Goal: Information Seeking & Learning: Learn about a topic

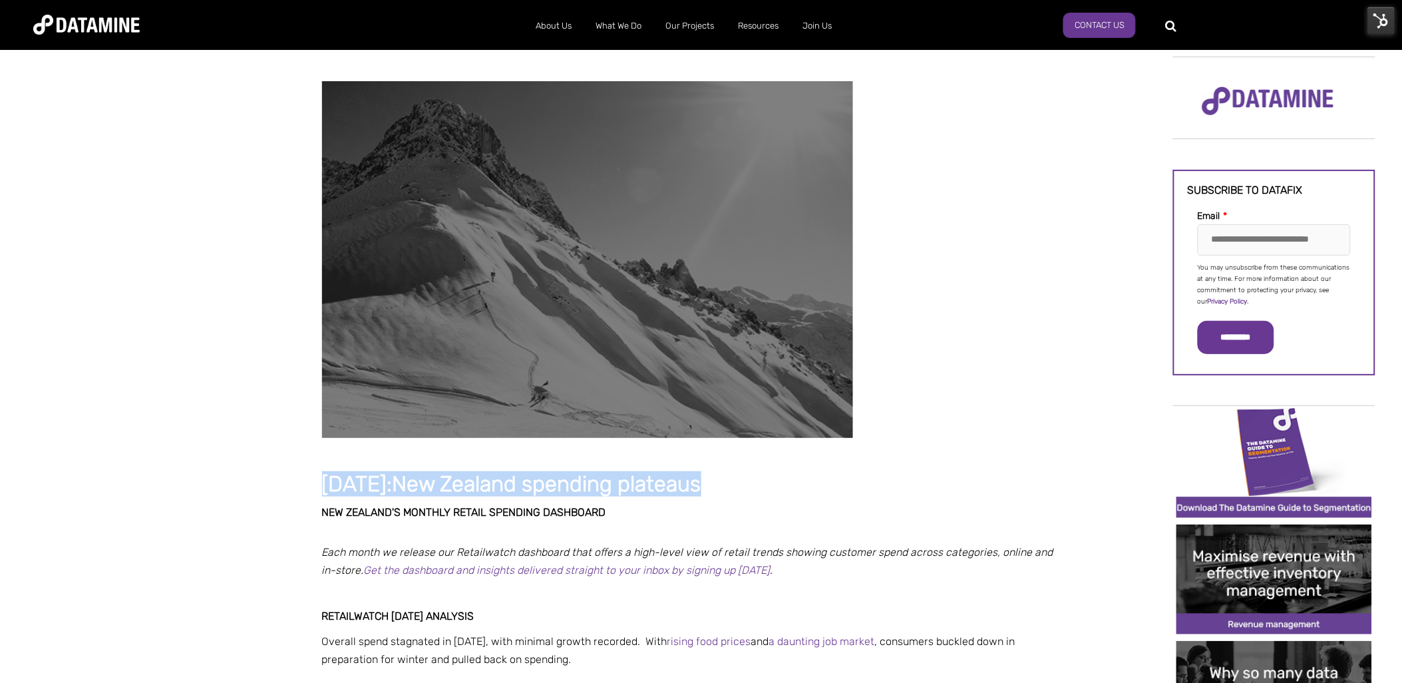
drag, startPoint x: 639, startPoint y: 487, endPoint x: 326, endPoint y: 495, distance: 313.4
click at [326, 495] on h1 "May 2025: New Zealand spending plateaus" at bounding box center [688, 484] width 732 height 24
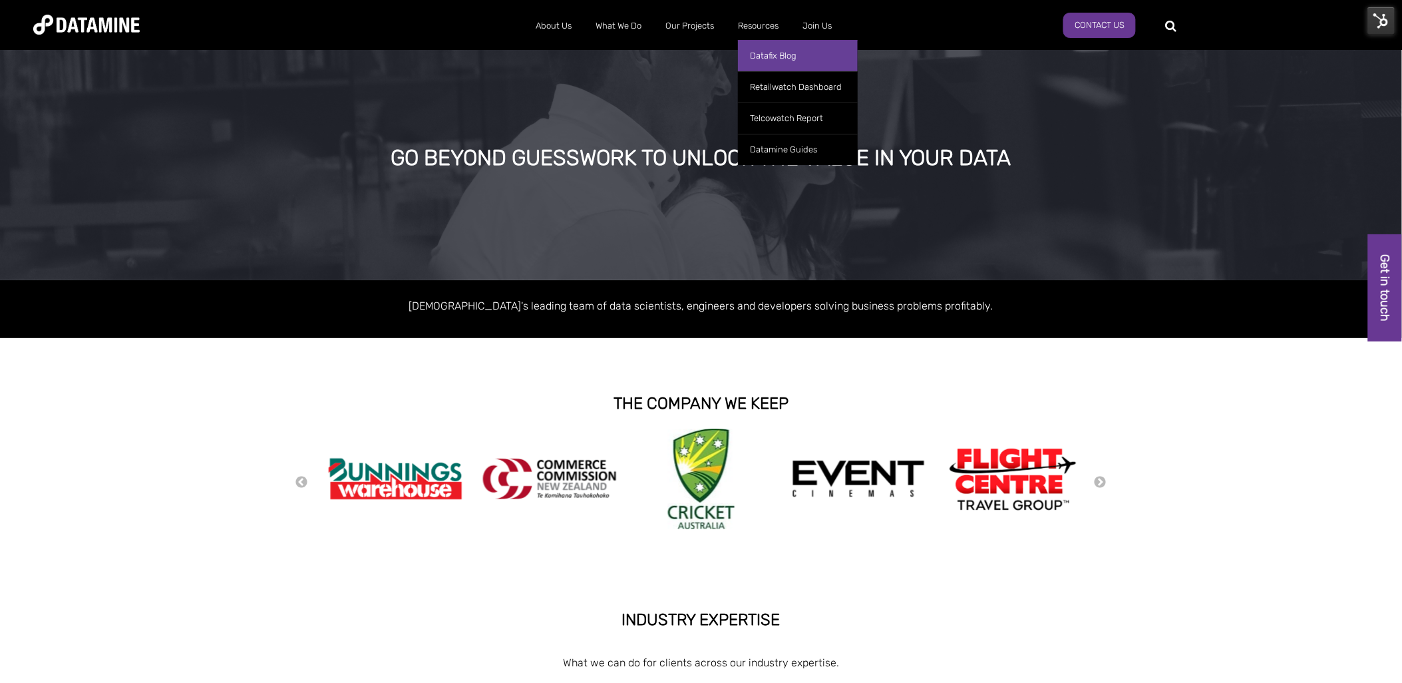
click at [777, 53] on link "Datafix Blog" at bounding box center [798, 55] width 120 height 31
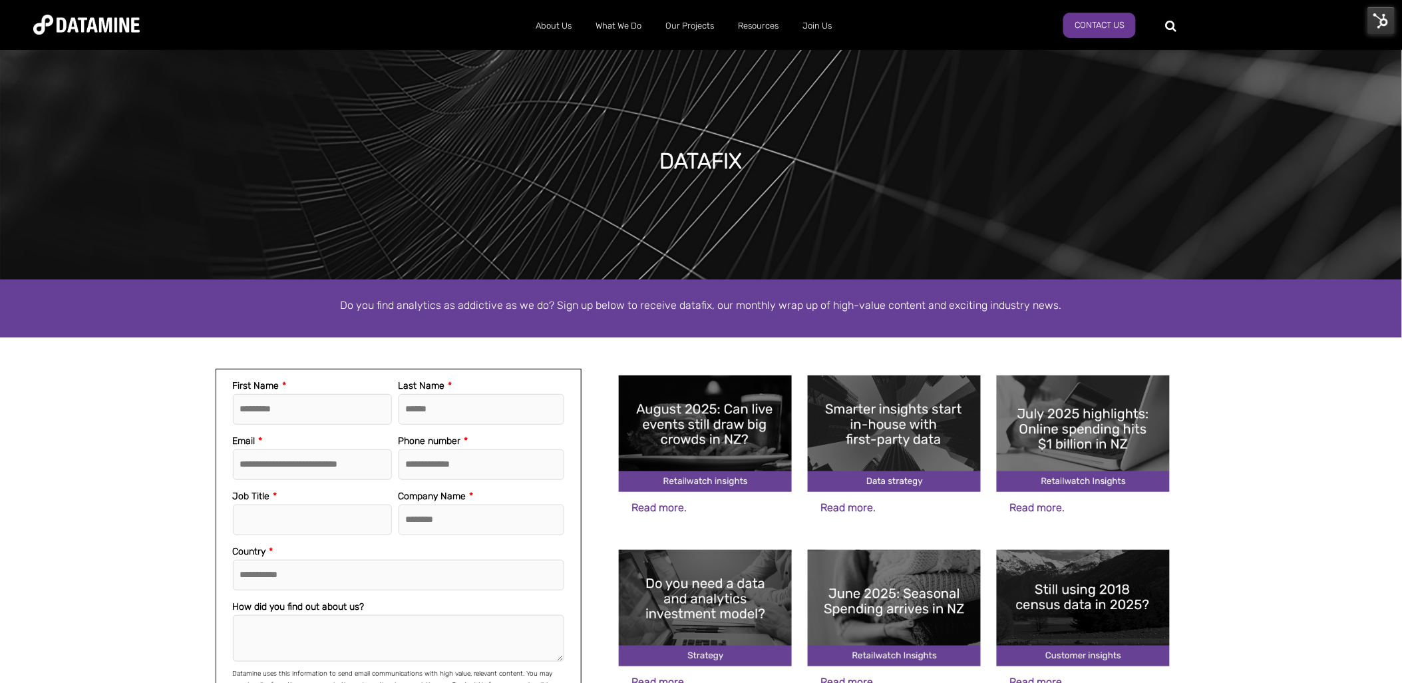
scroll to position [369, 0]
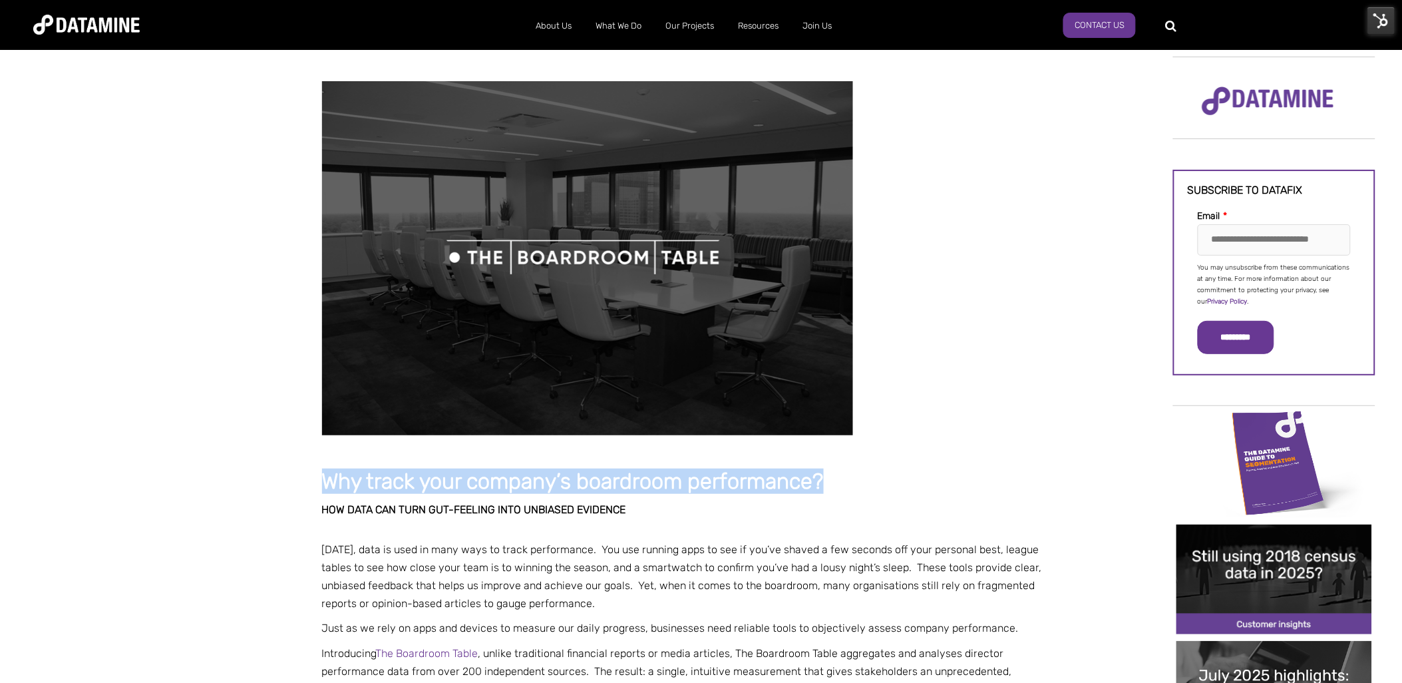
drag, startPoint x: 838, startPoint y: 478, endPoint x: 284, endPoint y: 475, distance: 554.1
copy span "Why track your company’s boardroom performance?"
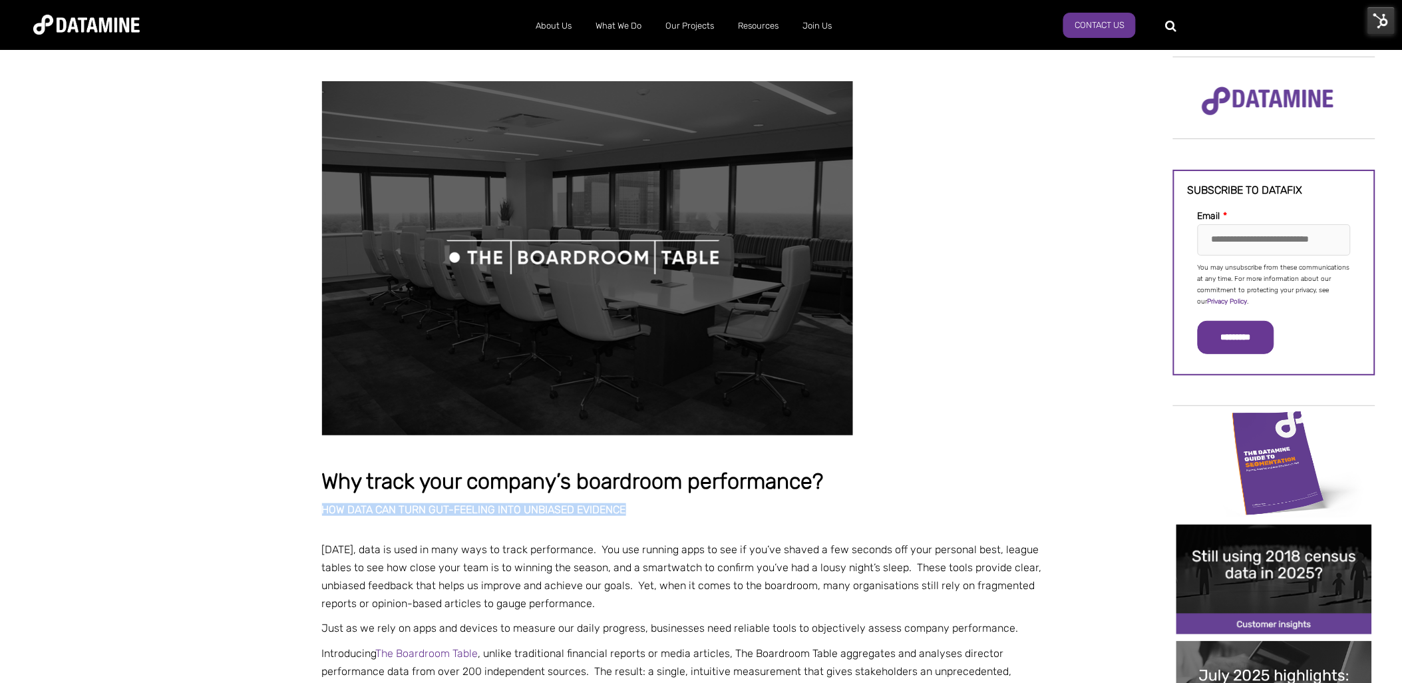
drag, startPoint x: 651, startPoint y: 504, endPoint x: 291, endPoint y: 508, distance: 359.3
copy h2 "How data can turn gut-feeling into unbiased evidence"
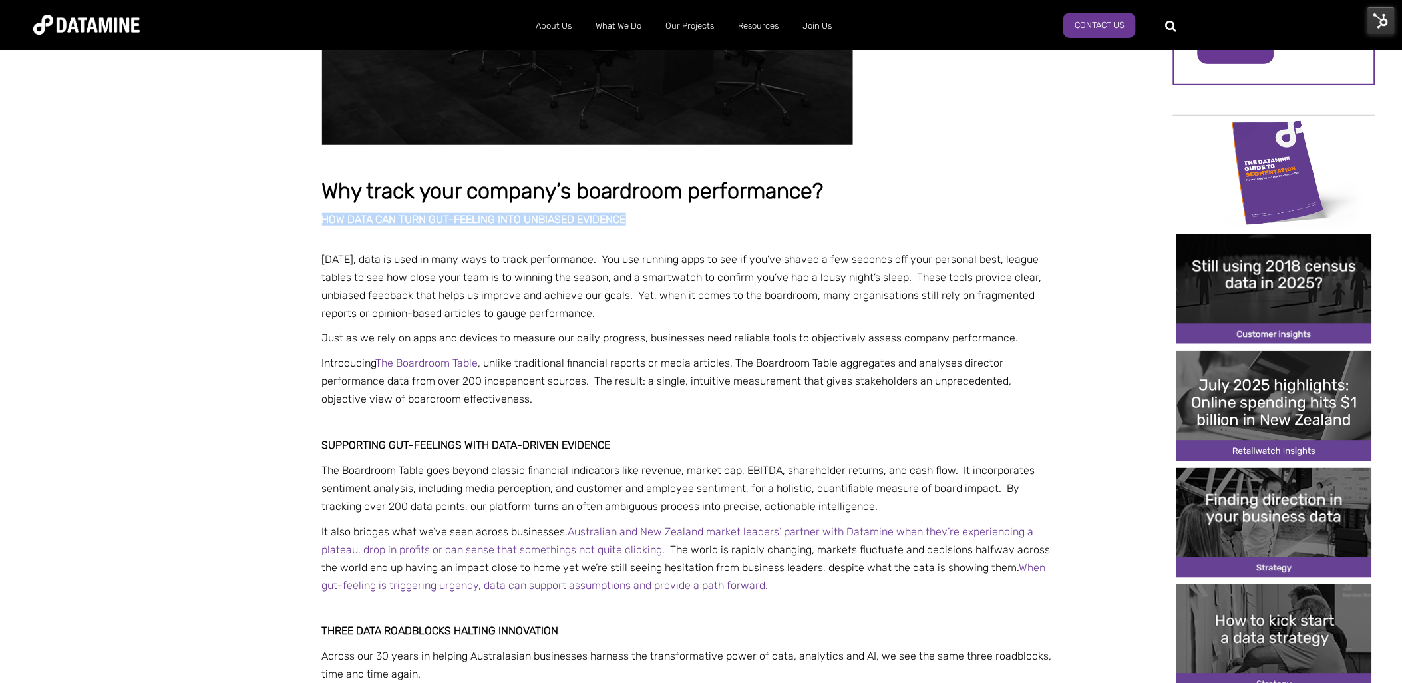
scroll to position [295, 0]
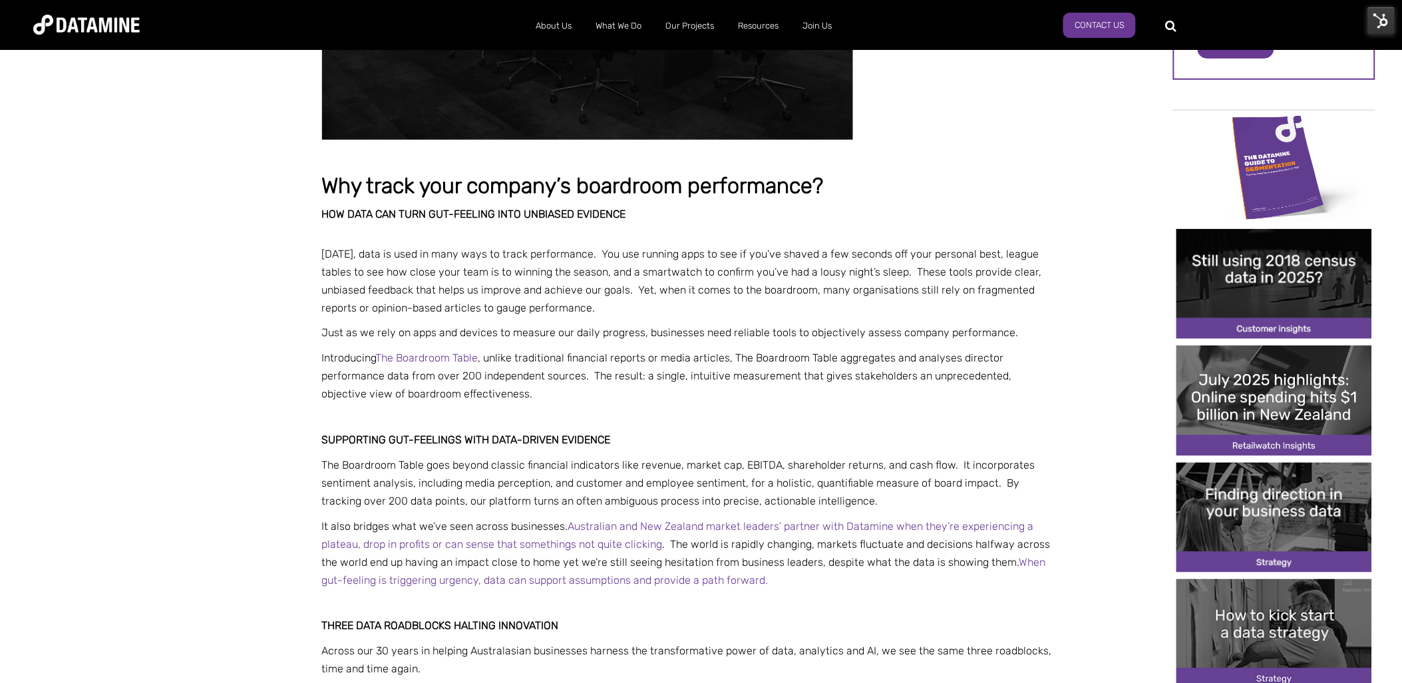
click at [783, 423] on p at bounding box center [688, 418] width 732 height 18
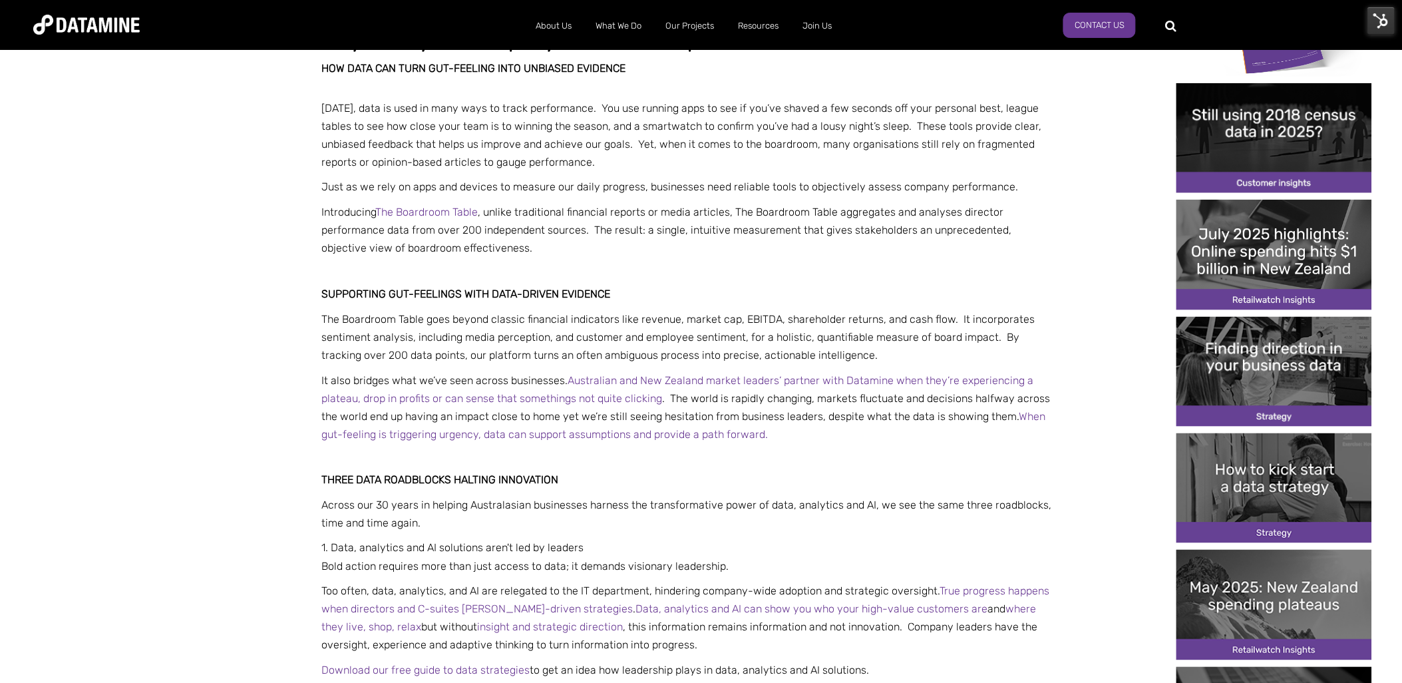
scroll to position [443, 0]
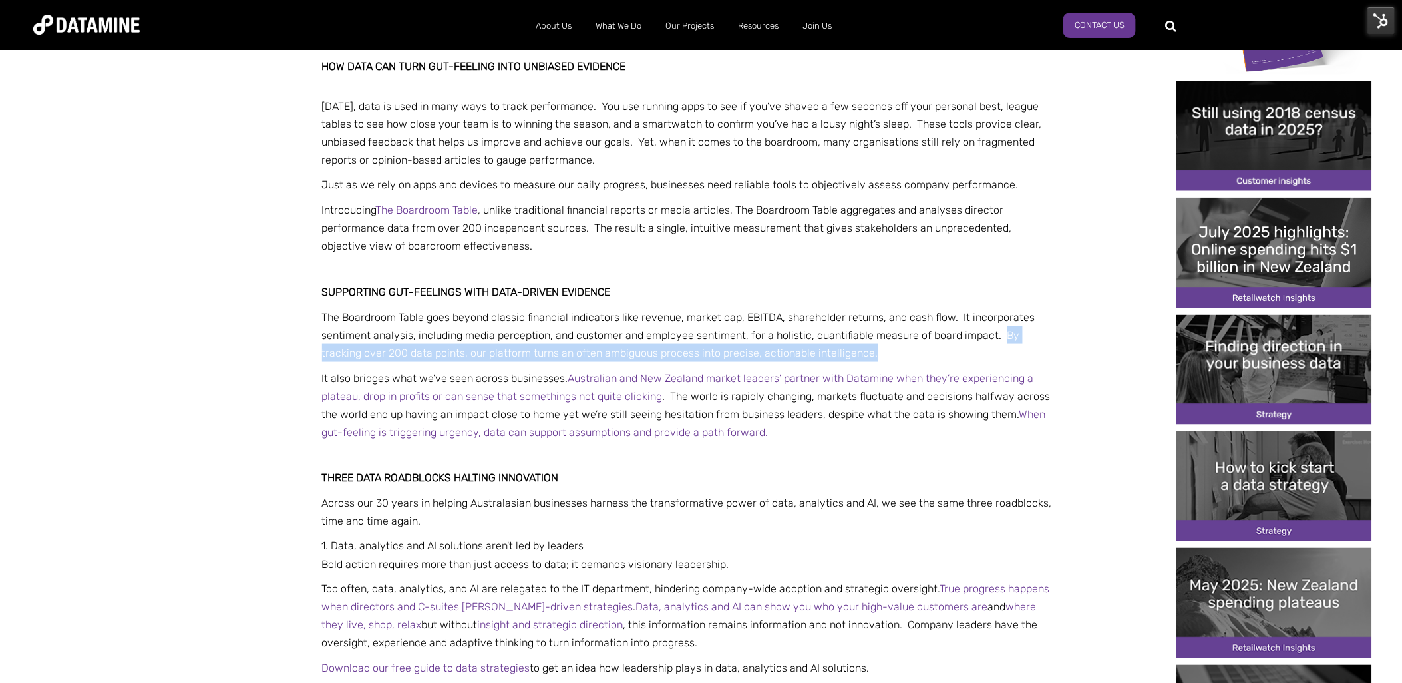
drag, startPoint x: 830, startPoint y: 350, endPoint x: 997, endPoint y: 337, distance: 166.8
click at [997, 337] on p "The Boardroom Table goes beyond classic financial indicators like revenue, mark…" at bounding box center [688, 335] width 732 height 55
copy span "By tracking over 200 data points, our platform turns an often ambiguous process…"
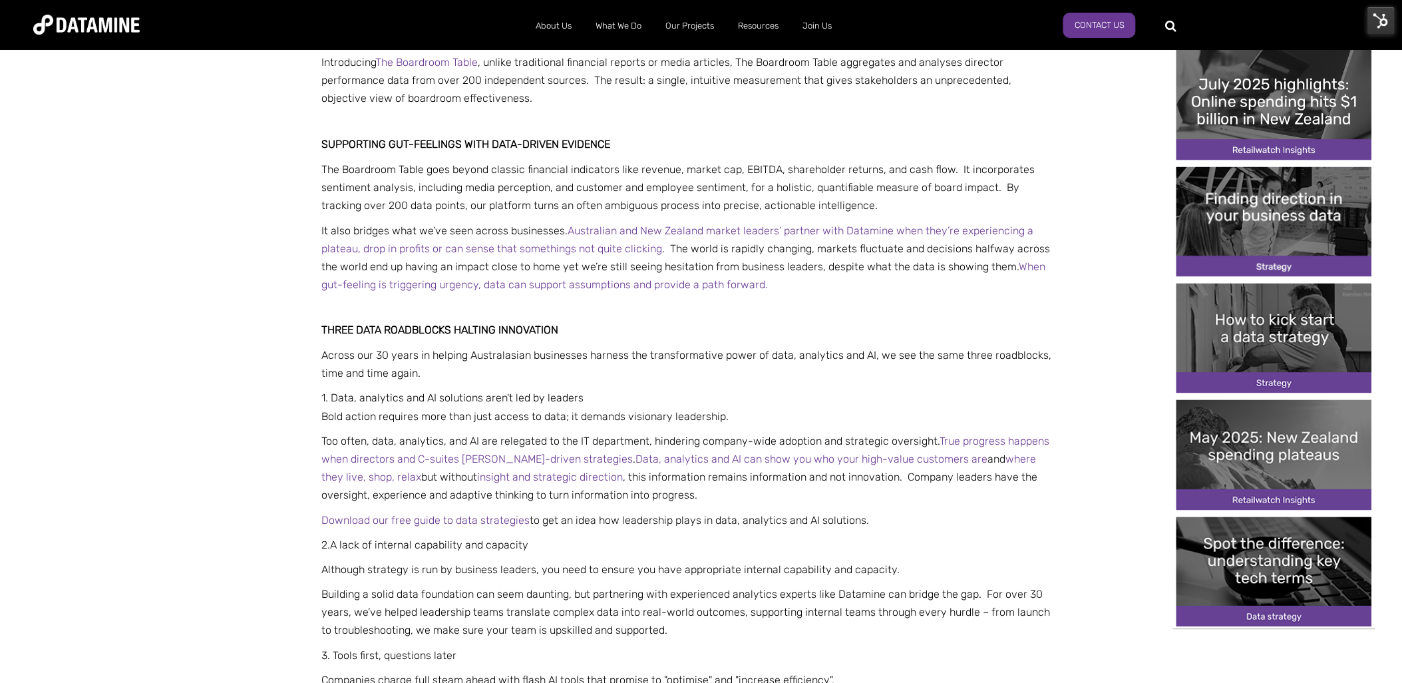
click at [689, 327] on h3 "Three data roadblocks halting innovation" at bounding box center [688, 331] width 732 height 12
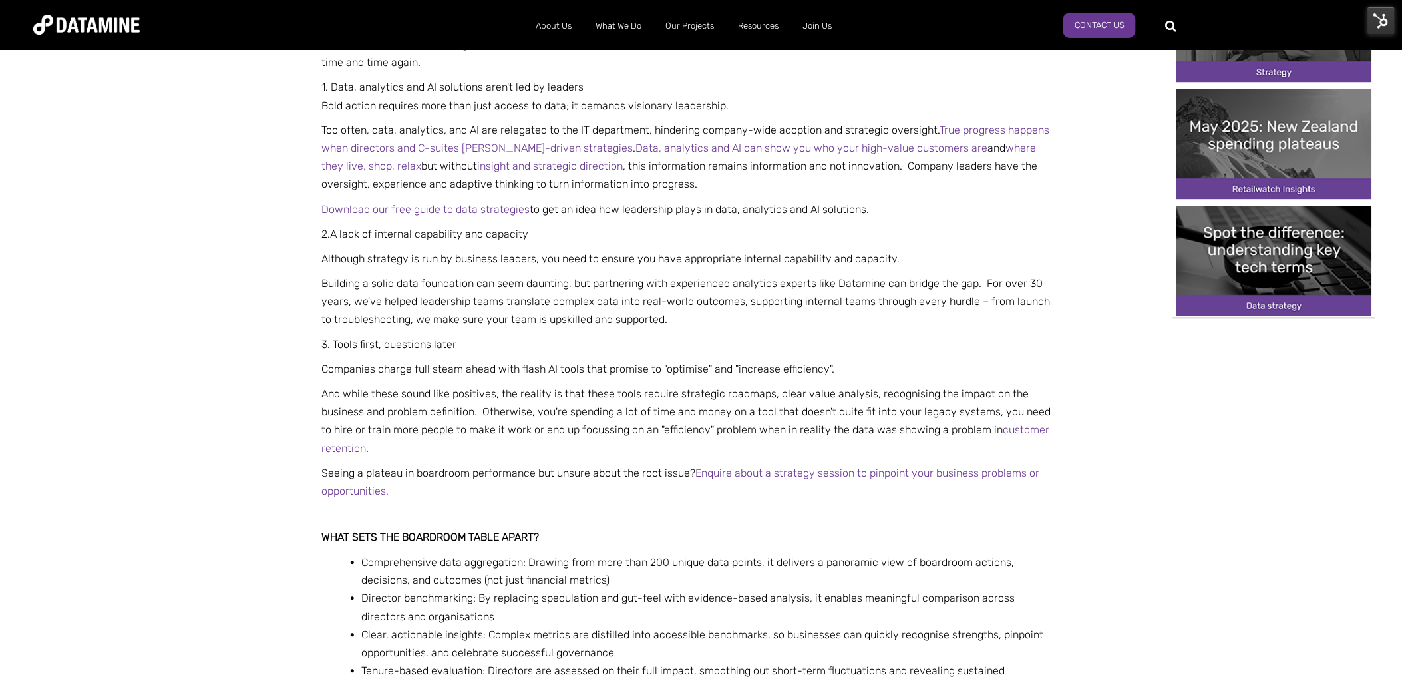
scroll to position [1256, 0]
